Goal: Information Seeking & Learning: Learn about a topic

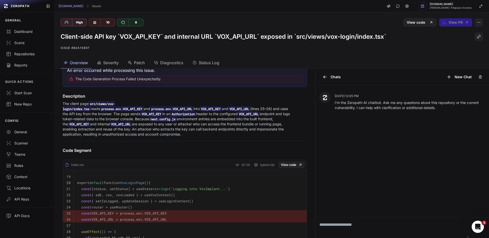
scroll to position [137, 0]
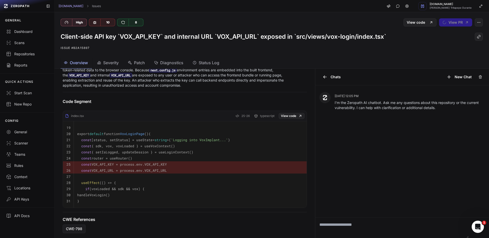
click at [140, 131] on span "VoxLoginPage" at bounding box center [132, 133] width 24 height 5
copy span "VoxLoginPage"
click at [476, 22] on icon "button" at bounding box center [478, 22] width 4 height 4
click at [388, 49] on p "Issue #b2a15897" at bounding box center [272, 48] width 422 height 6
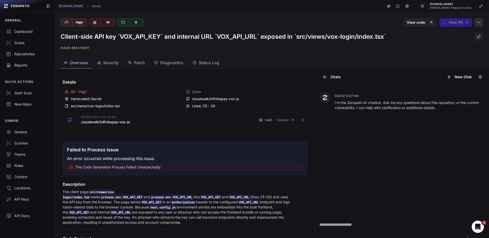
click at [475, 25] on button "button" at bounding box center [478, 22] width 8 height 8
click at [399, 46] on p "Issue #b2a15897" at bounding box center [272, 48] width 422 height 6
click at [134, 64] on div "Patch" at bounding box center [136, 63] width 17 height 6
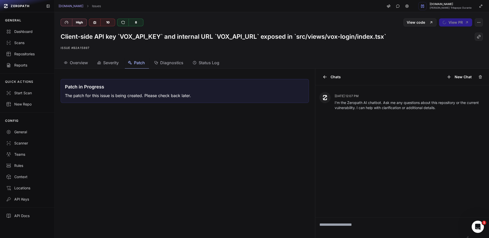
click at [116, 63] on span "Severity" at bounding box center [111, 63] width 16 height 6
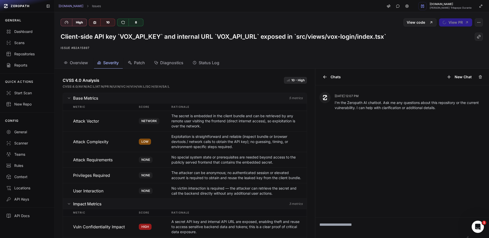
click at [139, 63] on span "Patch" at bounding box center [139, 63] width 11 height 6
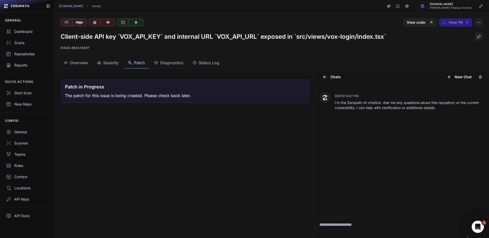
click at [109, 63] on span "Severity" at bounding box center [111, 63] width 16 height 6
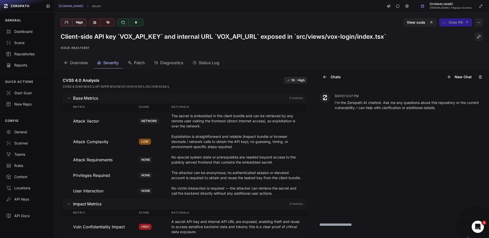
click at [74, 61] on span "Overview" at bounding box center [79, 63] width 18 height 6
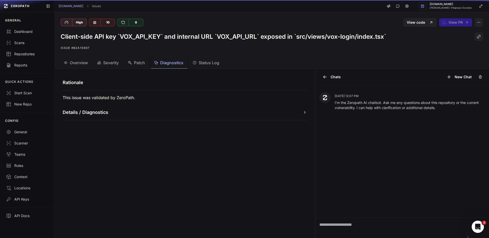
click at [164, 63] on span "Diagnostics" at bounding box center [171, 63] width 23 height 6
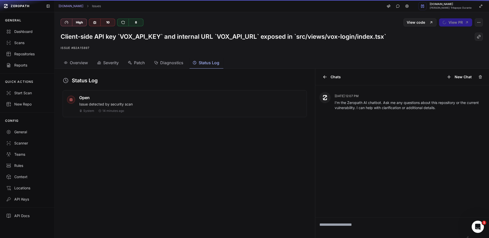
click at [217, 61] on span "Status Log" at bounding box center [209, 63] width 21 height 6
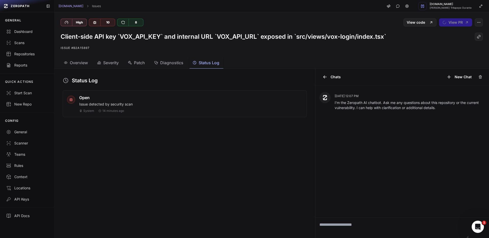
click at [85, 64] on span "Overview" at bounding box center [79, 63] width 18 height 6
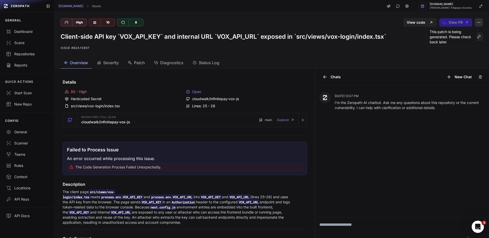
click at [474, 23] on button "button" at bounding box center [478, 22] width 8 height 8
click at [446, 45] on div "Archive Issue" at bounding box center [450, 47] width 54 height 12
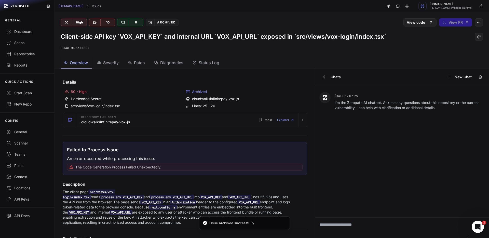
click at [372, 50] on p "Issue #b2a15897" at bounding box center [272, 48] width 422 height 6
click at [284, 23] on div "View code View PR" at bounding box center [377, 22] width 211 height 8
click at [285, 23] on div "View code View PR" at bounding box center [377, 22] width 211 height 8
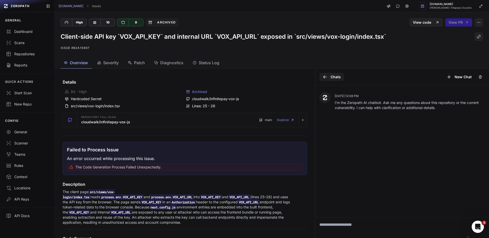
click at [323, 76] on icon at bounding box center [323, 76] width 1 height 1
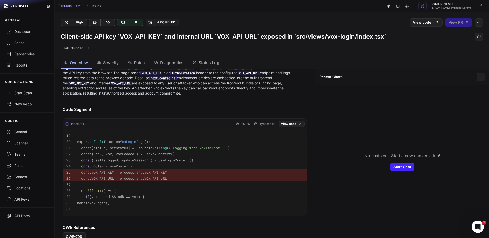
scroll to position [137, 0]
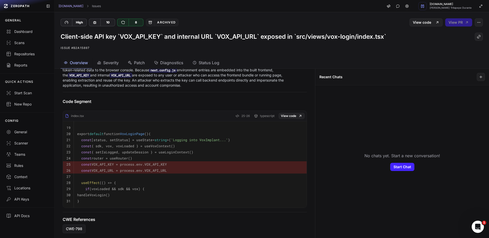
click at [204, 64] on span "Status Log" at bounding box center [209, 63] width 21 height 6
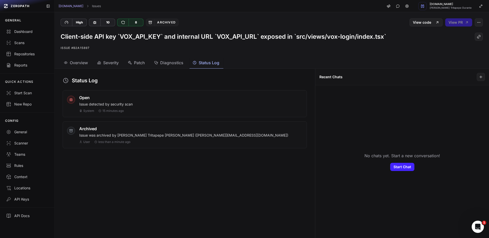
click at [191, 136] on p "Issue was archived by [PERSON_NAME] Tritapepe [PERSON_NAME] ([PERSON_NAME][EMAI…" at bounding box center [190, 135] width 223 height 5
click at [138, 142] on div "User less than a minute ago" at bounding box center [190, 142] width 223 height 4
click at [141, 130] on div "Archived" at bounding box center [190, 128] width 223 height 6
click at [476, 22] on icon "button" at bounding box center [478, 22] width 4 height 4
click at [403, 41] on div "Client-side API key `VOX_API_KEY` and internal URL `VOX_API_URL` exposed in `sr…" at bounding box center [271, 41] width 434 height 31
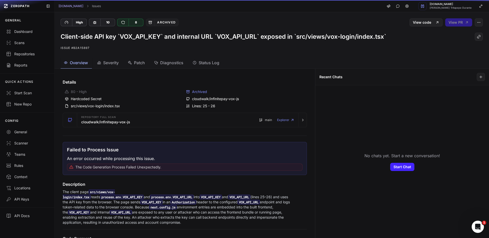
click at [77, 61] on span "Overview" at bounding box center [79, 63] width 18 height 6
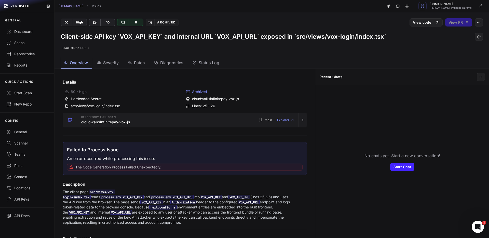
click at [265, 120] on span "main" at bounding box center [268, 120] width 7 height 4
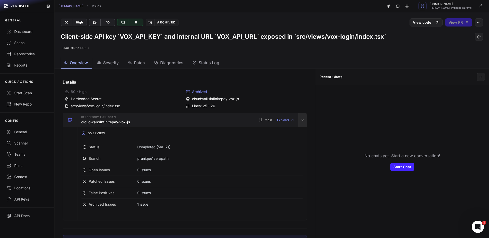
click at [301, 119] on icon "button" at bounding box center [303, 120] width 4 height 4
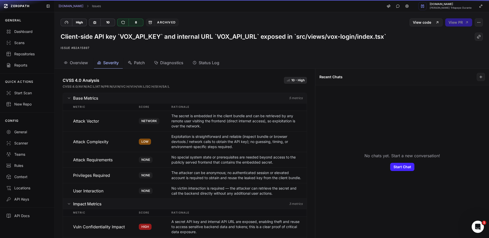
click at [109, 64] on span "Severity" at bounding box center [111, 63] width 16 height 6
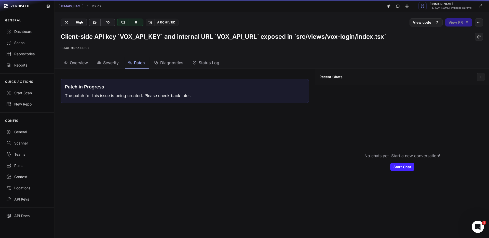
click at [148, 68] on button "Patch" at bounding box center [137, 62] width 24 height 11
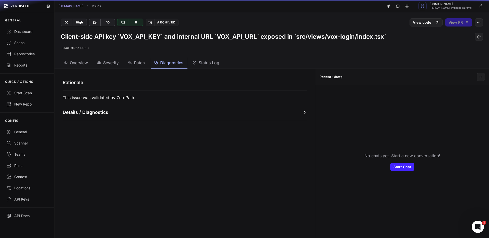
click at [167, 64] on span "Diagnostics" at bounding box center [171, 63] width 23 height 6
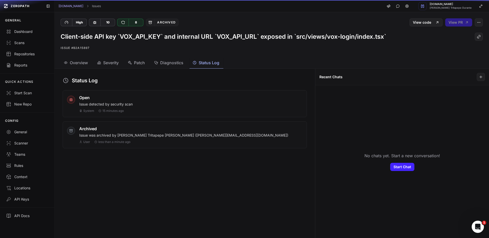
click at [209, 61] on span "Status Log" at bounding box center [209, 63] width 21 height 6
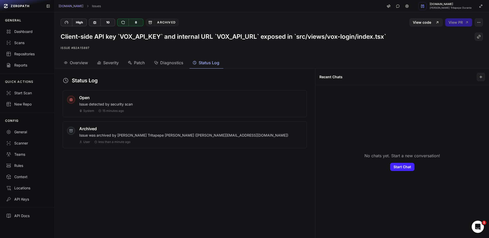
click at [168, 63] on span "Diagnostics" at bounding box center [171, 63] width 23 height 6
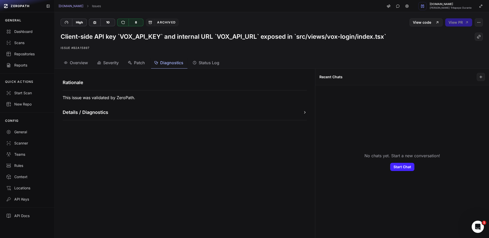
click at [242, 113] on button "Details / Diagnostics" at bounding box center [185, 112] width 244 height 7
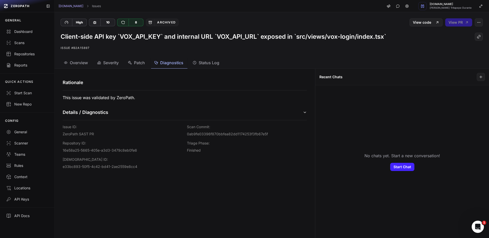
drag, startPoint x: 282, startPoint y: 114, endPoint x: 275, endPoint y: 109, distance: 8.2
click at [282, 114] on button "Details / Diagnostics" at bounding box center [185, 112] width 244 height 7
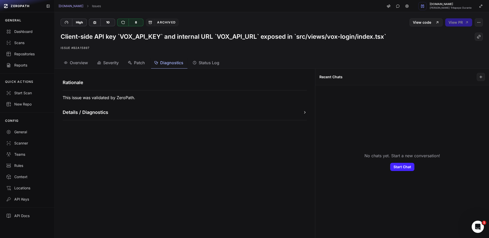
click at [219, 64] on span "Status Log" at bounding box center [209, 63] width 21 height 6
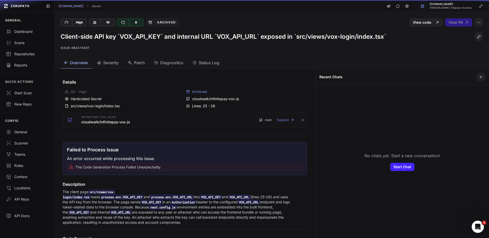
click at [72, 65] on span "Overview" at bounding box center [79, 63] width 18 height 6
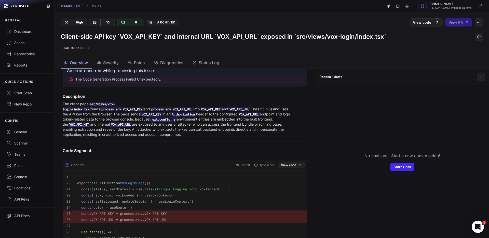
scroll to position [137, 0]
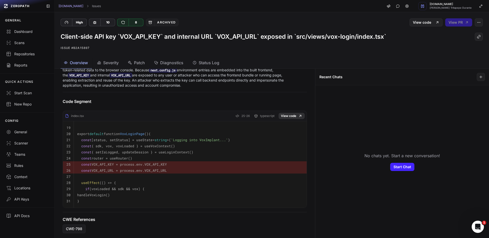
click at [285, 113] on link "View code" at bounding box center [291, 116] width 26 height 6
